Goal: Check status

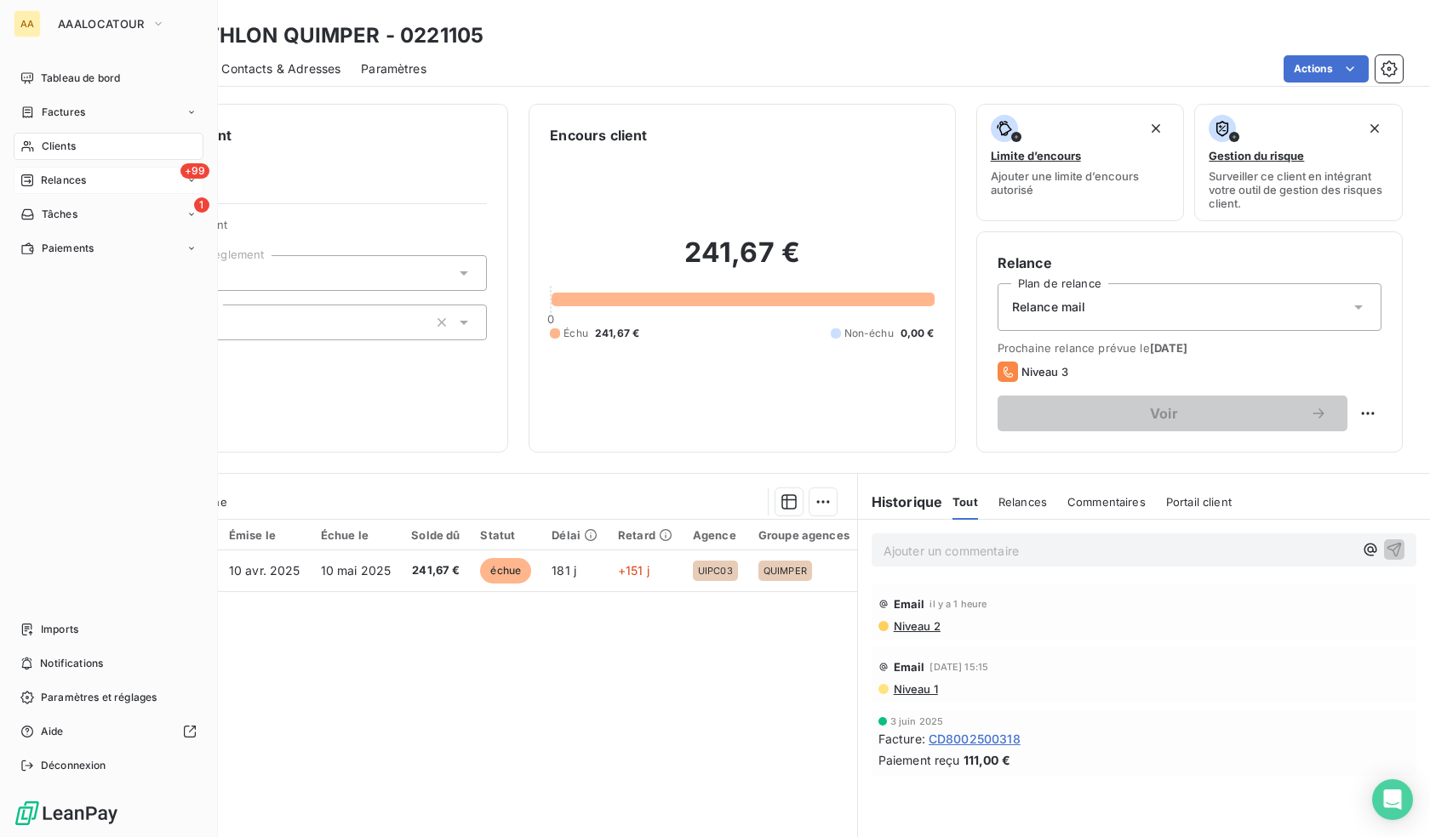
click at [53, 181] on span "Relances" at bounding box center [63, 180] width 45 height 15
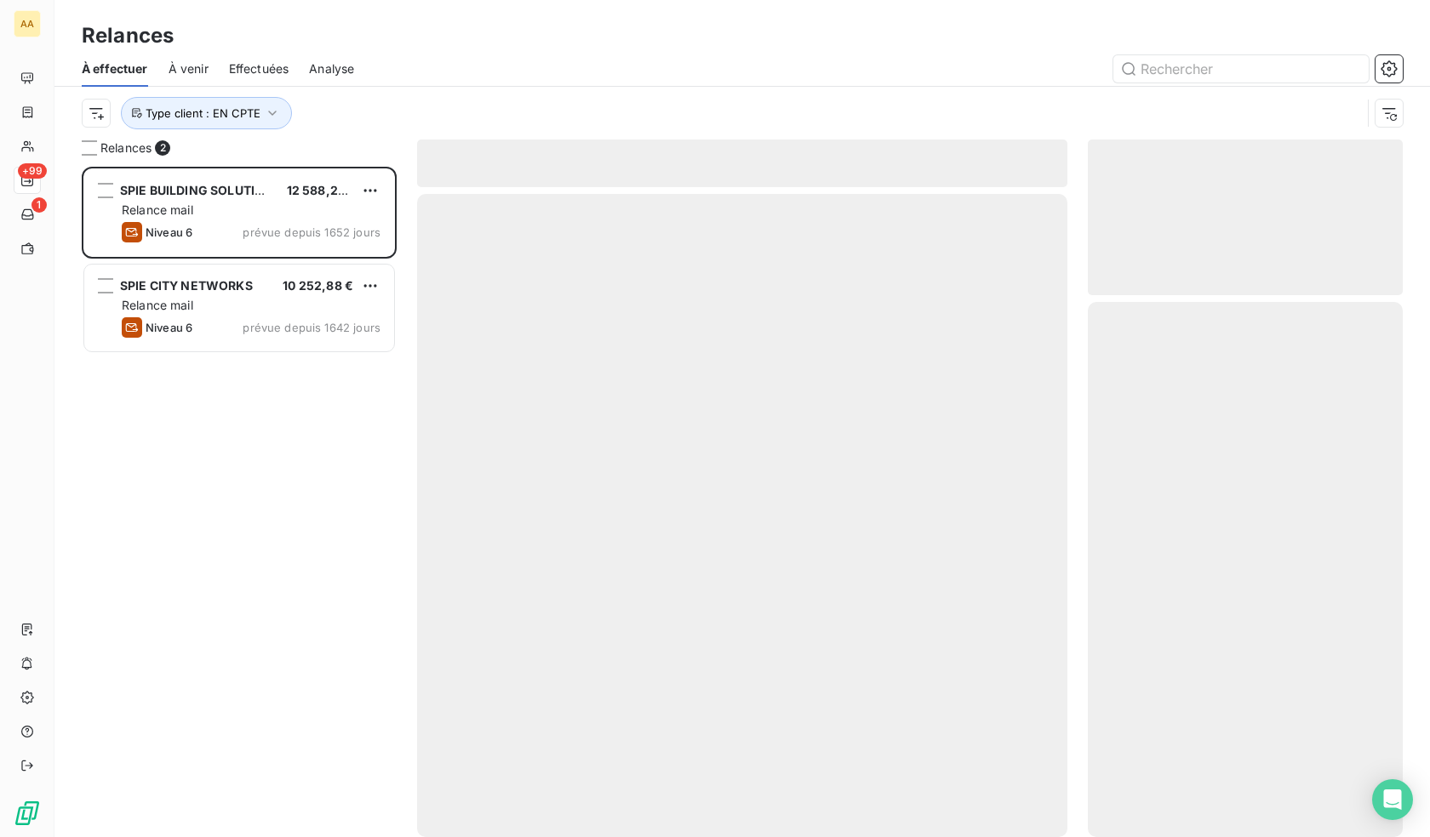
scroll to position [658, 302]
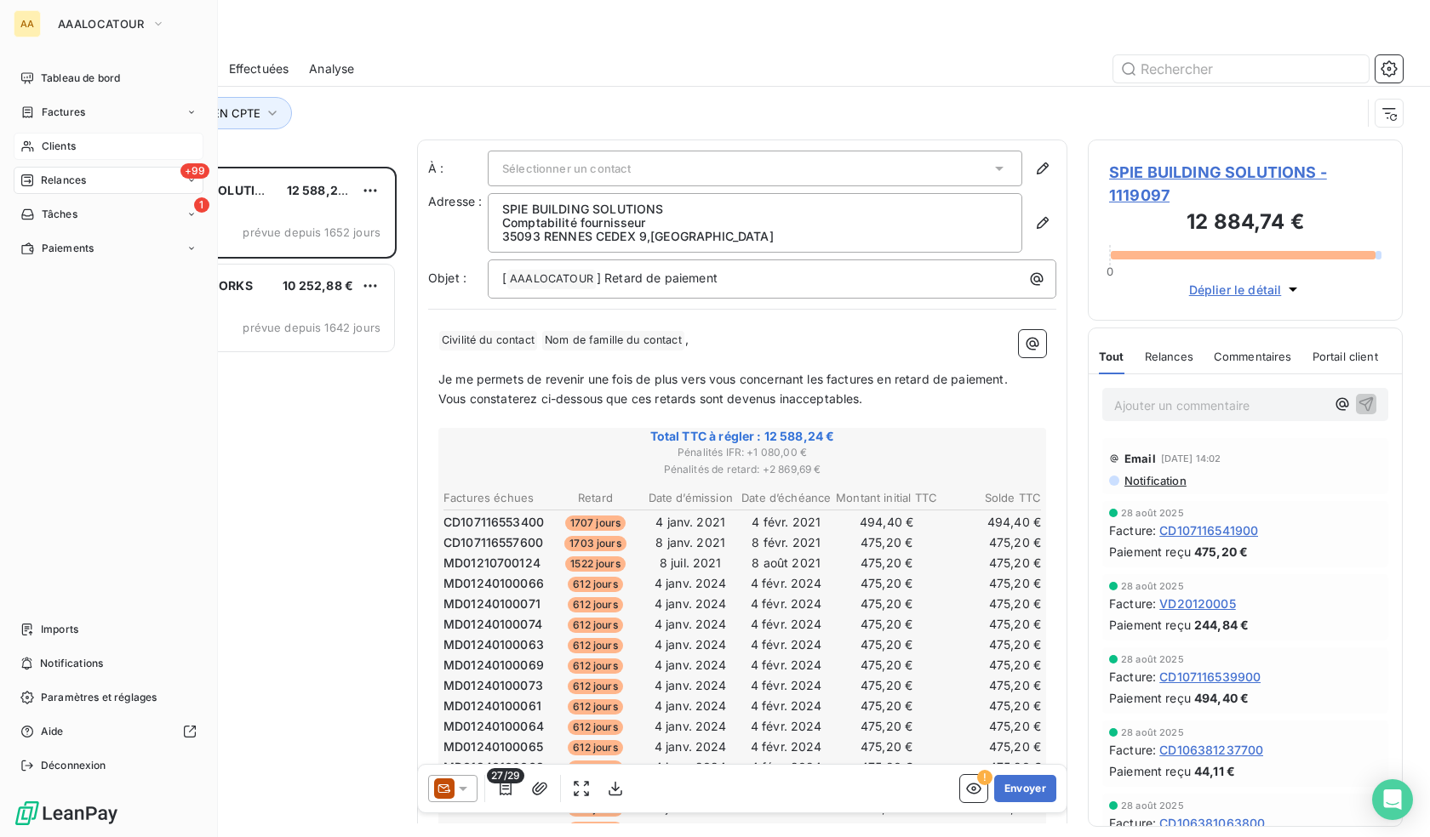
click at [49, 148] on span "Clients" at bounding box center [59, 146] width 34 height 15
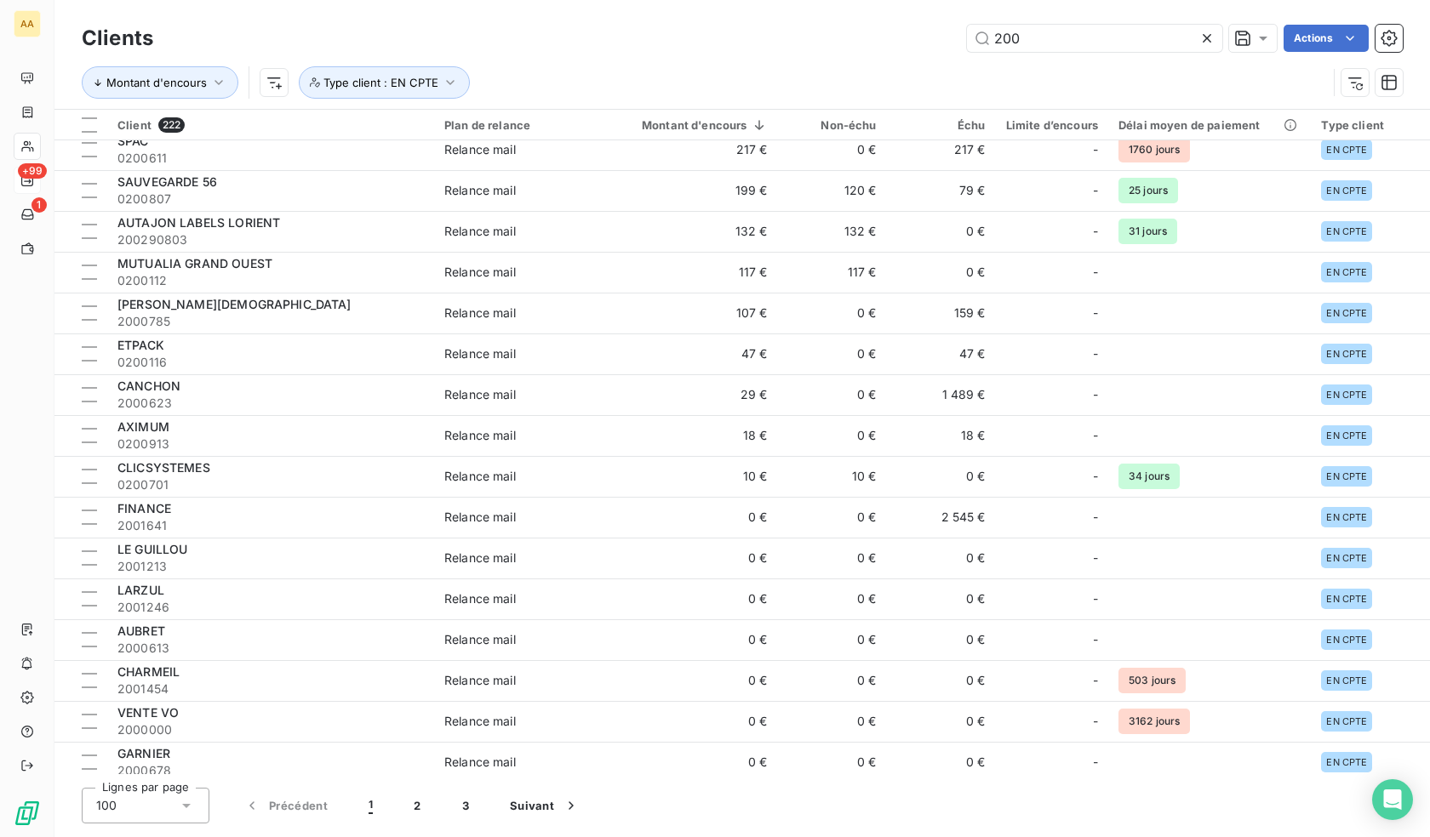
scroll to position [1021, 0]
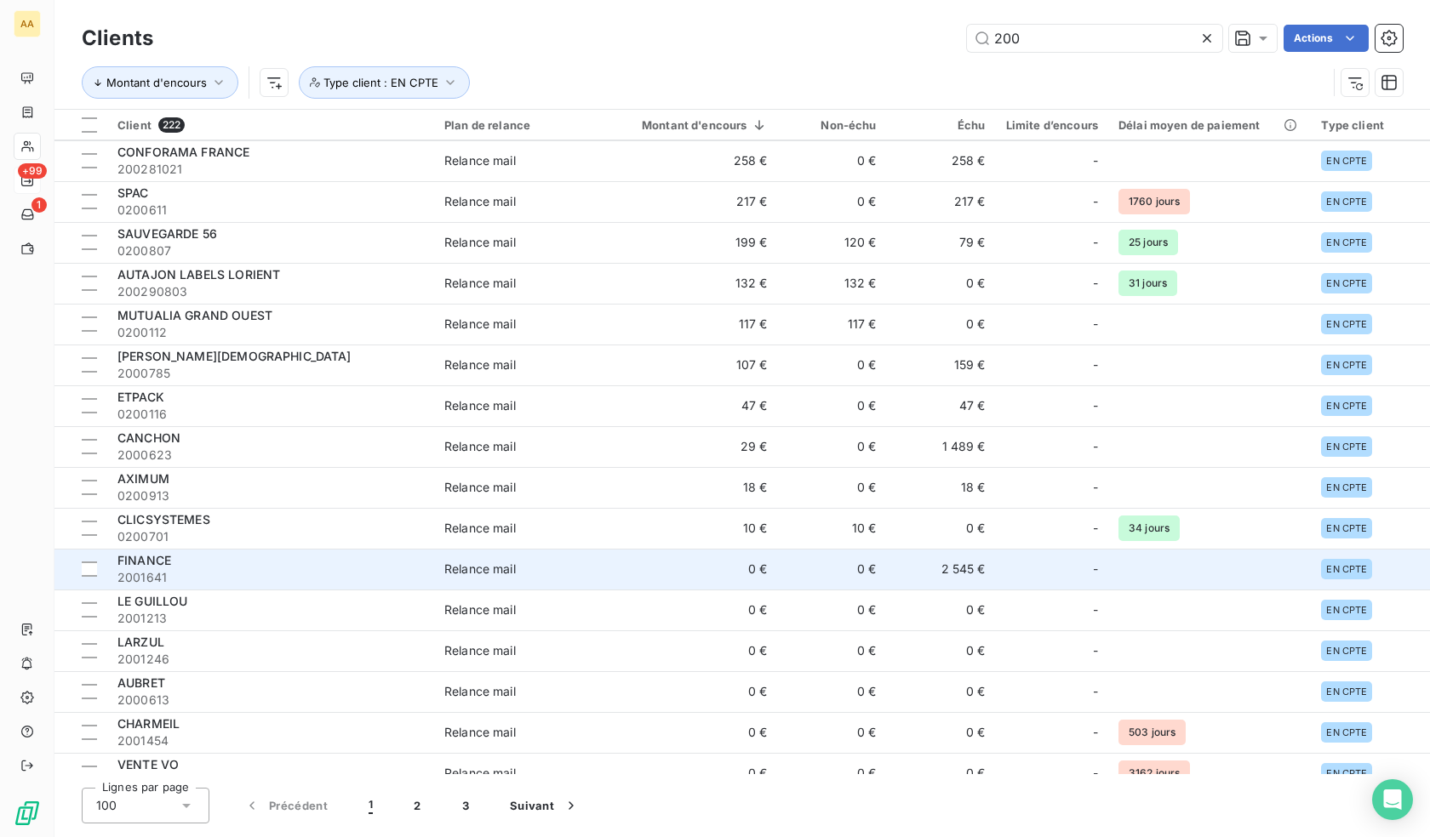
click at [859, 574] on td "0 €" at bounding box center [832, 569] width 109 height 41
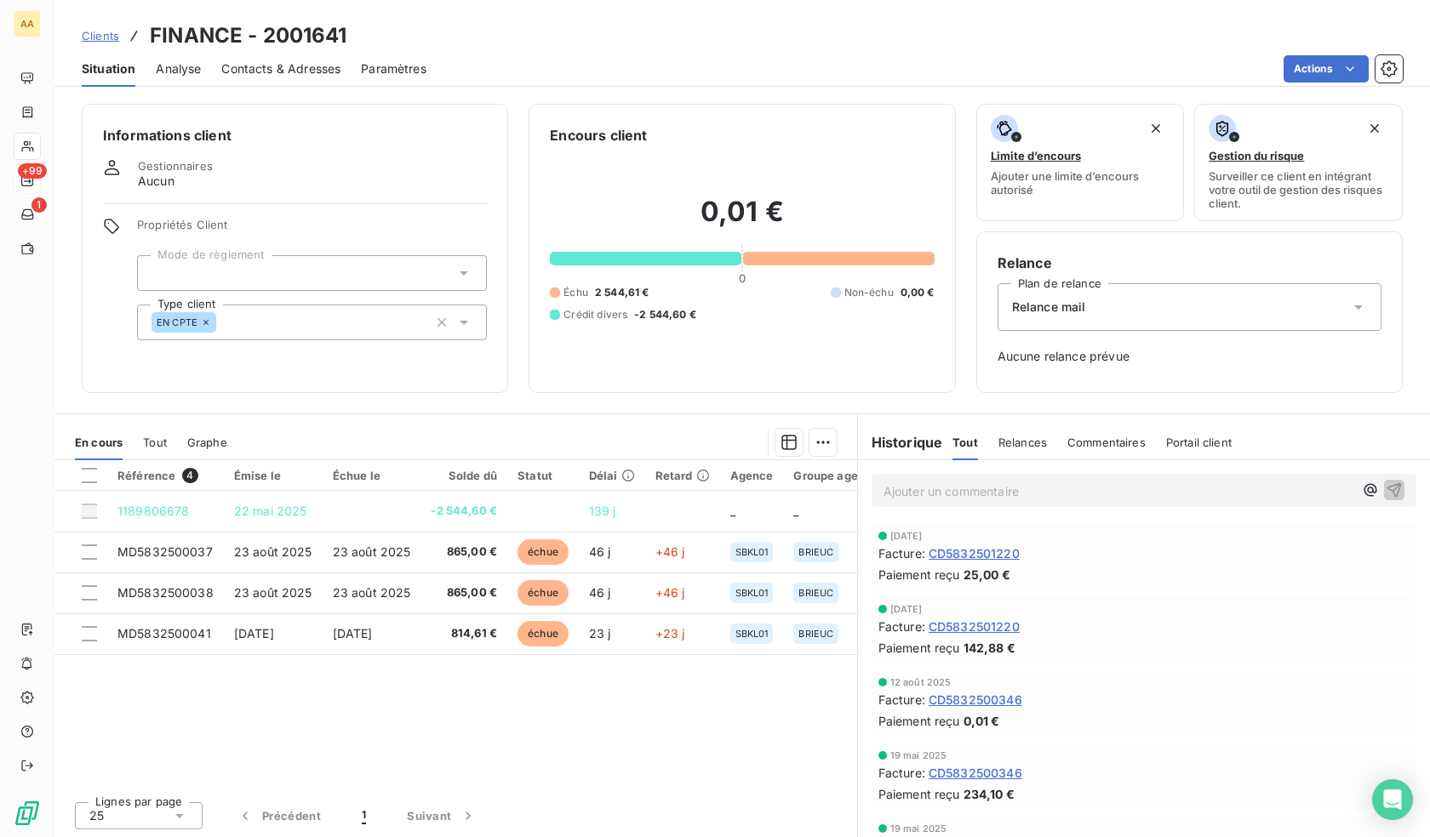
click at [106, 43] on link "Clients" at bounding box center [100, 35] width 37 height 17
